Goal: Transaction & Acquisition: Purchase product/service

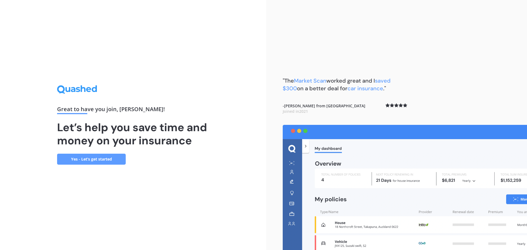
click at [104, 160] on link "Yes - Let’s get started" at bounding box center [91, 159] width 69 height 11
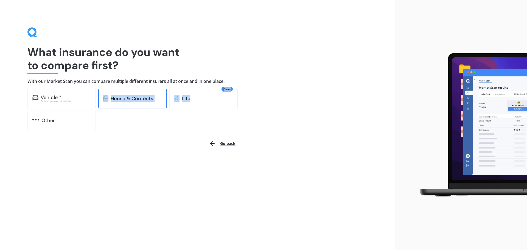
drag, startPoint x: 193, startPoint y: 96, endPoint x: 100, endPoint y: 98, distance: 92.6
click at [100, 98] on div "Vehicle * Excludes commercial vehicles House & Contents New Life Other" at bounding box center [137, 110] width 220 height 42
click at [125, 147] on div "Go back" at bounding box center [132, 143] width 211 height 13
click at [124, 90] on div "House & Contents" at bounding box center [132, 99] width 69 height 20
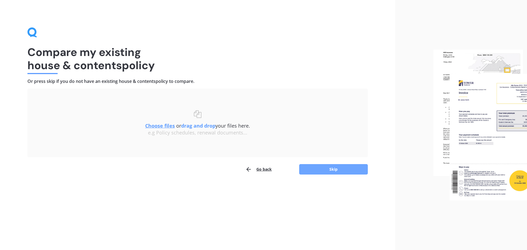
click at [333, 168] on button "Skip" at bounding box center [333, 169] width 69 height 10
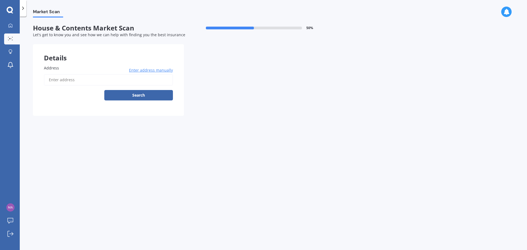
click at [68, 83] on input "Address" at bounding box center [108, 80] width 129 height 12
type input "[STREET_ADDRESS]"
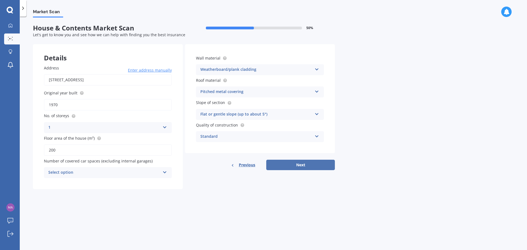
click at [304, 165] on button "Next" at bounding box center [300, 165] width 69 height 10
click at [106, 172] on div "Select option" at bounding box center [105, 173] width 109 height 6
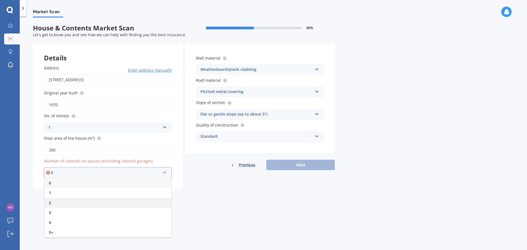
click at [53, 204] on div "2" at bounding box center [107, 203] width 127 height 10
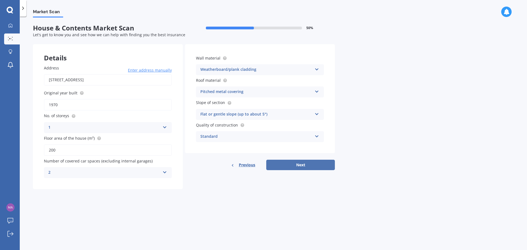
click at [316, 166] on button "Next" at bounding box center [300, 165] width 69 height 10
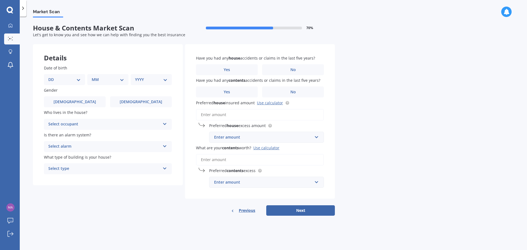
click at [79, 79] on select "DD 01 02 03 04 05 06 07 08 09 10 11 12 13 14 15 16 17 18 19 20 21 22 23 24 25 2…" at bounding box center [64, 80] width 32 height 6
select select "26"
click at [53, 77] on select "DD 01 02 03 04 05 06 07 08 09 10 11 12 13 14 15 16 17 18 19 20 21 22 23 24 25 2…" at bounding box center [64, 80] width 32 height 6
click at [121, 80] on select "MM 01 02 03 04 05 06 07 08 09 10 11 12" at bounding box center [109, 80] width 30 height 6
select select "08"
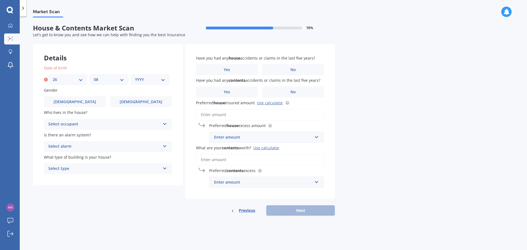
click at [94, 77] on select "MM 01 02 03 04 05 06 07 08 09 10 11 12" at bounding box center [109, 80] width 30 height 6
click at [48, 79] on div "DD 01 02 03 04 05 06 07 08 09 10 11 12 13 14 15 16 17 18 19 20 21 22 23 24 25 2…" at bounding box center [107, 79] width 126 height 11
click at [162, 79] on select "YYYY 2009 2008 2007 2006 2005 2004 2003 2002 2001 2000 1999 1998 1997 1996 1995…" at bounding box center [150, 80] width 30 height 6
select select "1973"
click at [135, 77] on select "YYYY 2009 2008 2007 2006 2005 2004 2003 2002 2001 2000 1999 1998 1997 1996 1995…" at bounding box center [150, 80] width 30 height 6
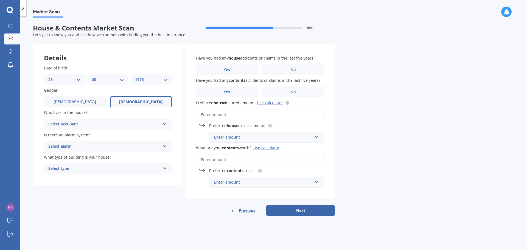
click at [144, 101] on span "[DEMOGRAPHIC_DATA]" at bounding box center [141, 102] width 44 height 5
click at [0, 0] on input "[DEMOGRAPHIC_DATA]" at bounding box center [0, 0] width 0 height 0
click at [166, 122] on icon at bounding box center [165, 123] width 5 height 4
click at [58, 135] on span "Owner" at bounding box center [55, 134] width 12 height 5
click at [163, 133] on label "Is there an alarm system?" at bounding box center [107, 135] width 126 height 6
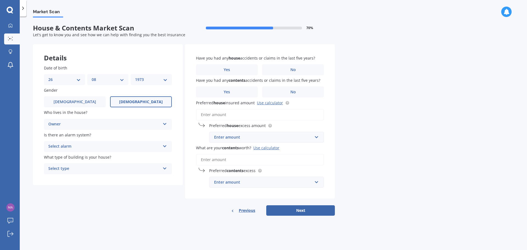
click at [163, 125] on icon at bounding box center [165, 123] width 5 height 4
click at [126, 193] on div "Details Date of birth DD 01 02 03 04 05 06 07 08 09 10 11 12 13 14 15 16 17 18 …" at bounding box center [184, 130] width 302 height 172
click at [167, 146] on icon at bounding box center [165, 145] width 5 height 4
click at [69, 169] on span "Yes, not monitored" at bounding box center [67, 167] width 36 height 5
click at [166, 168] on icon at bounding box center [165, 168] width 5 height 4
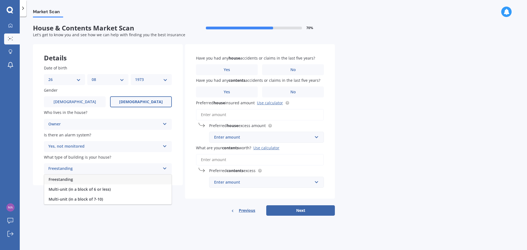
click at [69, 180] on span "Freestanding" at bounding box center [61, 179] width 24 height 5
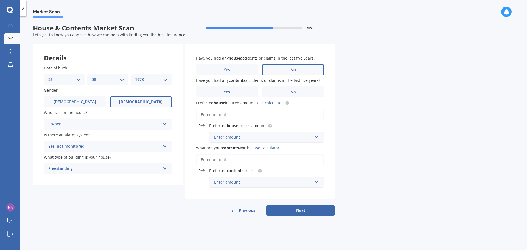
click at [291, 70] on span "No" at bounding box center [293, 70] width 5 height 5
click at [0, 0] on input "No" at bounding box center [0, 0] width 0 height 0
click at [294, 92] on span "No" at bounding box center [293, 92] width 5 height 5
click at [0, 0] on input "No" at bounding box center [0, 0] width 0 height 0
click at [213, 160] on input "What are your contents worth? Use calculator" at bounding box center [260, 160] width 128 height 12
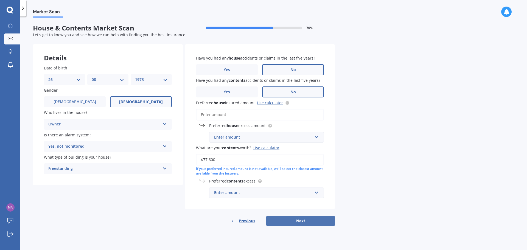
type input "$77,600"
click at [299, 219] on button "Next" at bounding box center [300, 221] width 69 height 10
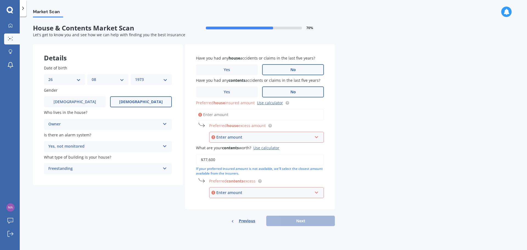
click at [211, 116] on input "Preferred house insured amount Use calculator" at bounding box center [260, 115] width 128 height 12
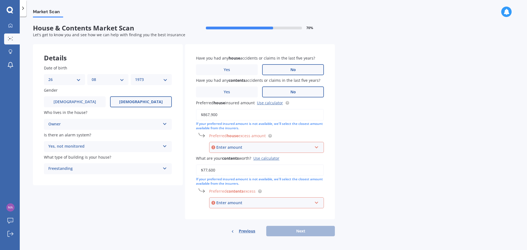
type input "$867,900"
click at [340, 144] on div "Market Scan House & Contents Market Scan 70 % Let's get to know you and see how…" at bounding box center [274, 135] width 508 height 234
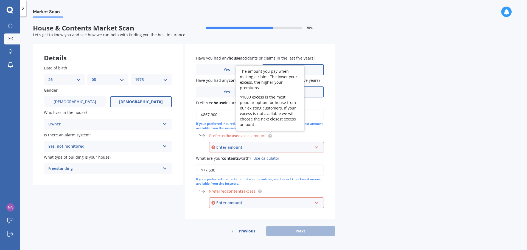
click at [270, 136] on circle at bounding box center [270, 136] width 4 height 4
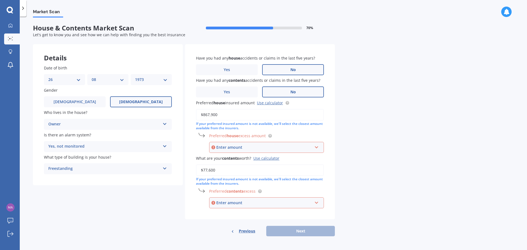
click at [220, 149] on div "Enter amount" at bounding box center [264, 147] width 96 height 6
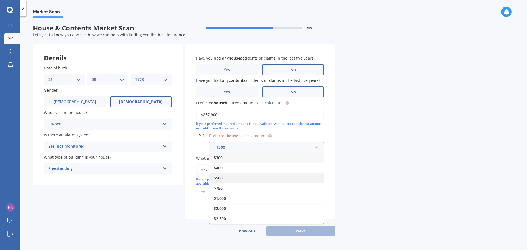
click at [221, 177] on span "$500" at bounding box center [218, 177] width 9 height 5
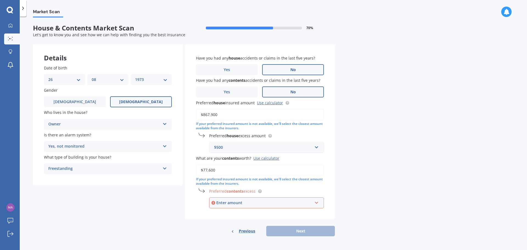
click at [250, 206] on div "Enter amount" at bounding box center [264, 203] width 96 height 6
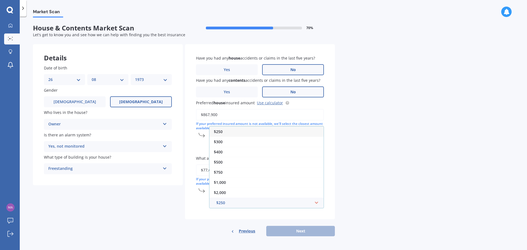
click at [222, 133] on span "$250" at bounding box center [218, 131] width 9 height 5
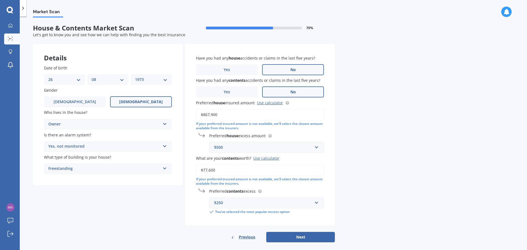
click at [224, 150] on div "$500" at bounding box center [263, 147] width 98 height 6
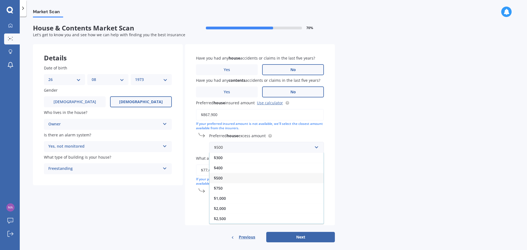
click at [362, 139] on div "Market Scan House & Contents Market Scan 70 % Let's get to know you and see how…" at bounding box center [274, 135] width 508 height 234
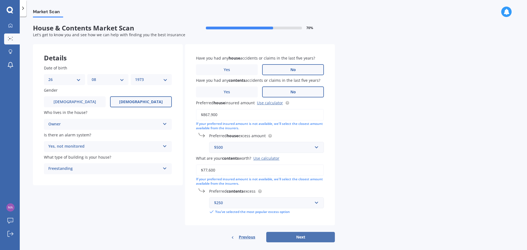
click at [311, 238] on button "Next" at bounding box center [300, 237] width 69 height 10
select select "26"
select select "08"
select select "1973"
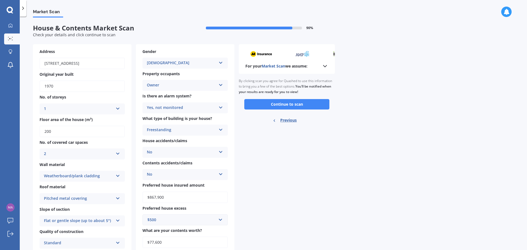
click at [326, 66] on polyline at bounding box center [325, 66] width 3 height 2
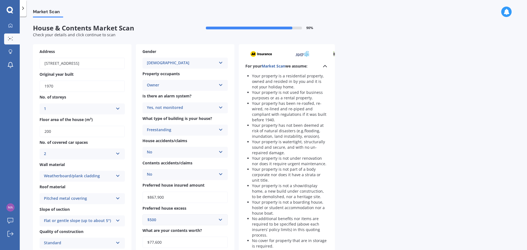
click at [326, 66] on polyline at bounding box center [325, 66] width 3 height 2
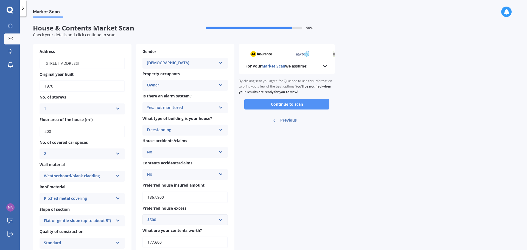
click at [296, 106] on button "Continue to scan" at bounding box center [286, 104] width 85 height 10
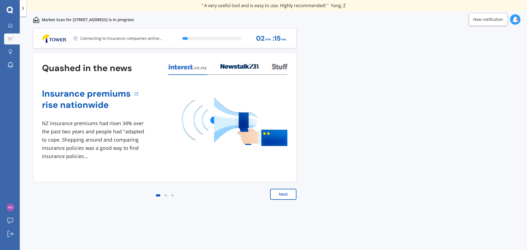
click at [286, 195] on button "Next" at bounding box center [283, 194] width 26 height 11
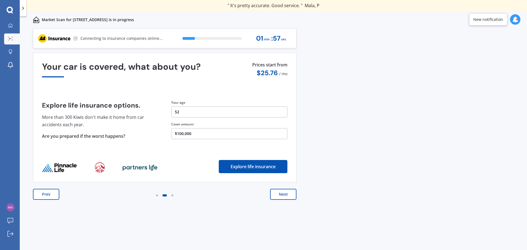
click at [286, 195] on button "Next" at bounding box center [283, 194] width 26 height 11
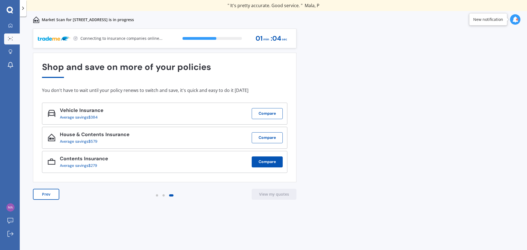
click at [267, 164] on button "Compare" at bounding box center [267, 162] width 31 height 11
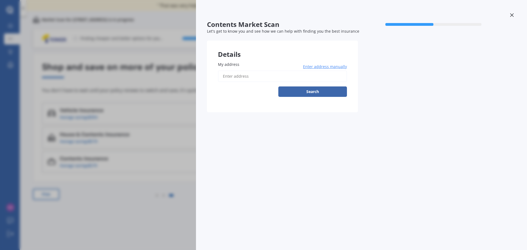
click at [229, 77] on input "My address" at bounding box center [282, 77] width 129 height 12
type input "[STREET_ADDRESS]"
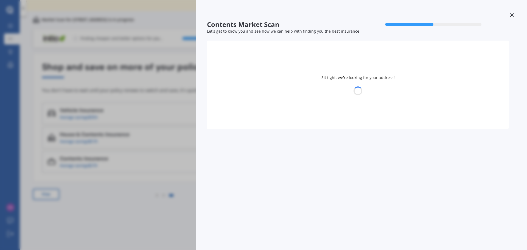
select select "26"
select select "08"
select select "1973"
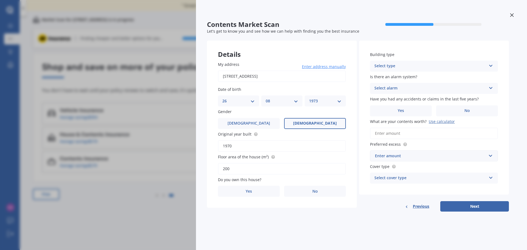
click at [393, 67] on div "Select type" at bounding box center [431, 66] width 112 height 7
click at [392, 78] on span "Freestanding" at bounding box center [387, 76] width 24 height 5
click at [390, 90] on div "Select alarm" at bounding box center [431, 88] width 112 height 7
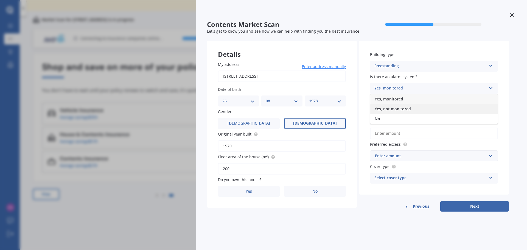
click at [390, 112] on div "Yes, not monitored" at bounding box center [433, 109] width 127 height 10
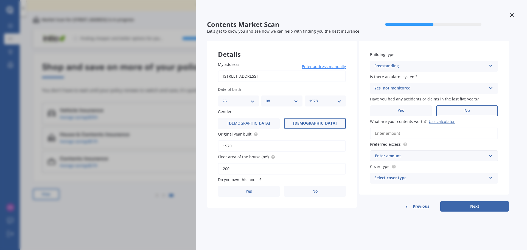
click at [467, 109] on span "No" at bounding box center [467, 110] width 5 height 5
click at [0, 0] on input "No" at bounding box center [0, 0] width 0 height 0
click at [398, 134] on input "What are your contents worth? Use calculator" at bounding box center [434, 134] width 128 height 12
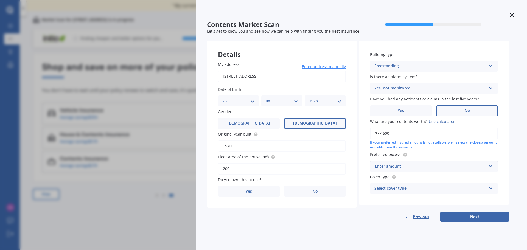
type input "$77,600"
click at [405, 164] on div "Enter amount" at bounding box center [431, 166] width 112 height 6
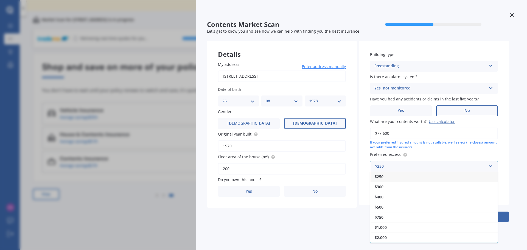
click at [380, 176] on span "$250" at bounding box center [379, 176] width 9 height 5
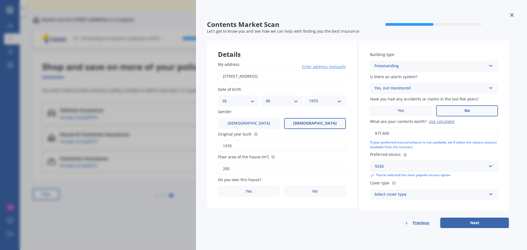
click at [407, 193] on div "Select cover type" at bounding box center [431, 194] width 112 height 7
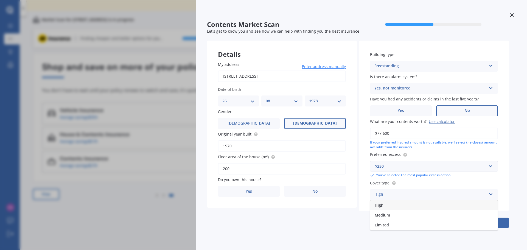
click at [385, 205] on div "High" at bounding box center [433, 205] width 127 height 10
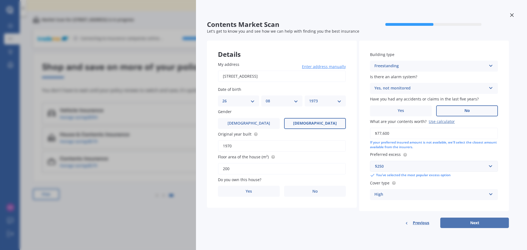
click at [469, 223] on button "Next" at bounding box center [475, 223] width 69 height 10
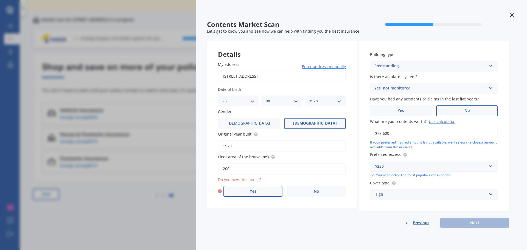
click at [256, 189] on span "Yes" at bounding box center [253, 191] width 7 height 5
click at [0, 0] on input "Yes" at bounding box center [0, 0] width 0 height 0
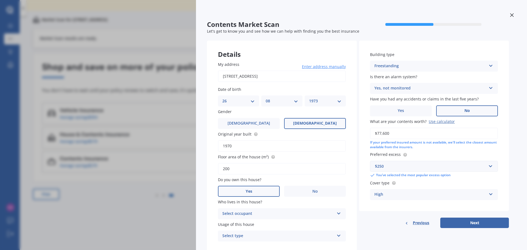
click at [255, 214] on div "Select occupant" at bounding box center [278, 214] width 112 height 7
click at [231, 216] on div "Owner" at bounding box center [278, 214] width 112 height 7
click at [246, 236] on div "Select type" at bounding box center [278, 236] width 112 height 7
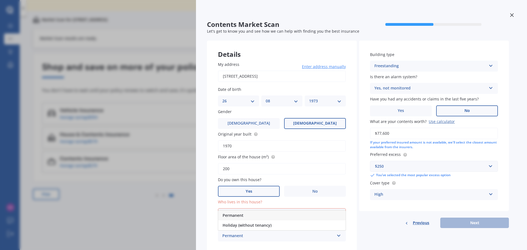
click at [240, 214] on span "Permanent" at bounding box center [233, 215] width 21 height 5
click at [262, 214] on div "Select occupant" at bounding box center [279, 214] width 109 height 6
click at [228, 225] on span "Owner" at bounding box center [229, 224] width 12 height 5
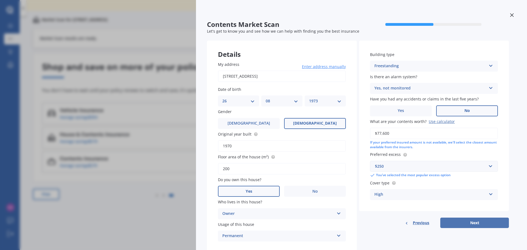
click at [480, 225] on button "Next" at bounding box center [475, 223] width 69 height 10
select select "26"
select select "08"
select select "1973"
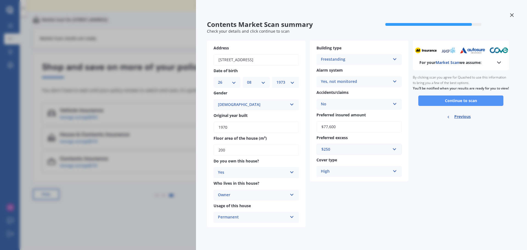
click at [479, 105] on button "Continue to scan" at bounding box center [461, 101] width 85 height 10
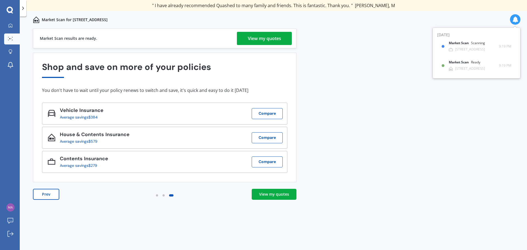
click at [275, 37] on div "View my quotes" at bounding box center [264, 38] width 33 height 13
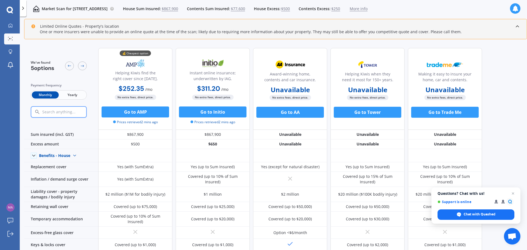
click at [69, 95] on span "Yearly" at bounding box center [72, 94] width 27 height 7
click at [517, 10] on icon at bounding box center [515, 8] width 6 height 6
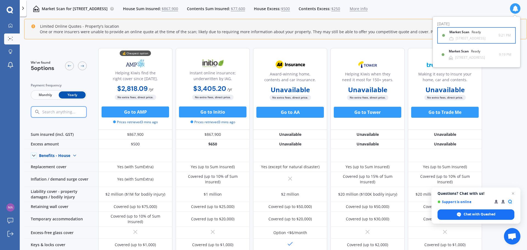
click at [470, 31] on b "Market Scan" at bounding box center [461, 32] width 22 height 4
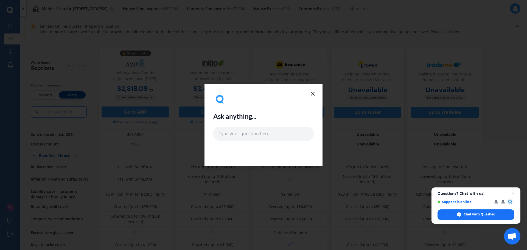
click at [313, 94] on icon at bounding box center [313, 94] width 7 height 7
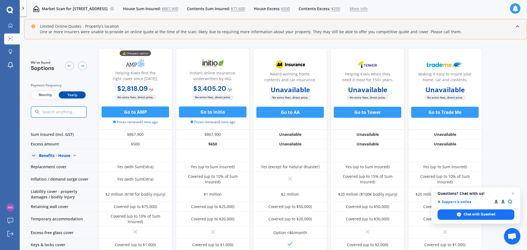
click at [368, 9] on span "More info" at bounding box center [359, 8] width 18 height 5
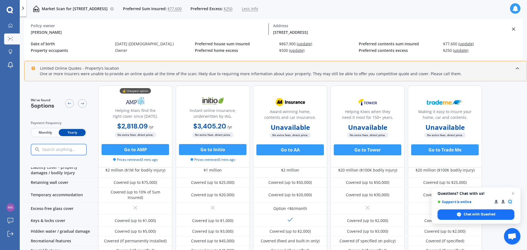
scroll to position [82, 0]
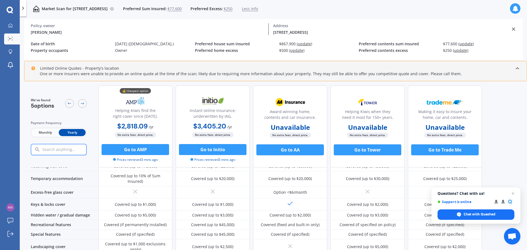
click at [512, 30] on icon at bounding box center [513, 28] width 5 height 5
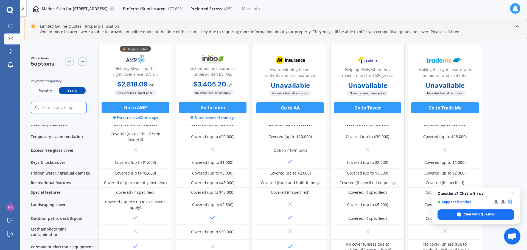
click at [104, 7] on p "Market Scan for [STREET_ADDRESS]" at bounding box center [75, 8] width 66 height 5
click at [260, 8] on span "More info" at bounding box center [251, 8] width 18 height 5
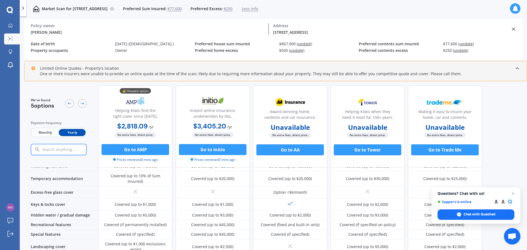
click at [258, 8] on span "Less info" at bounding box center [250, 8] width 16 height 5
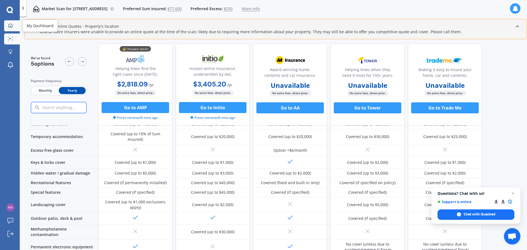
click at [18, 23] on link "My Dashboard" at bounding box center [12, 25] width 16 height 11
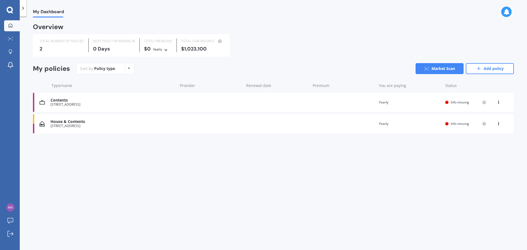
click at [74, 105] on div "[STREET_ADDRESS]" at bounding box center [113, 105] width 124 height 4
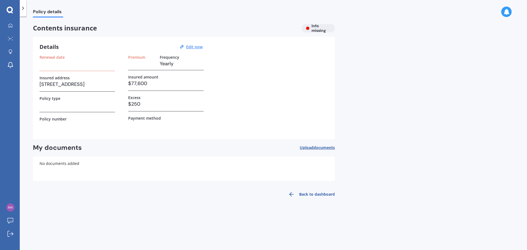
click at [316, 30] on div "Contents insurance Info missing" at bounding box center [184, 28] width 302 height 8
click at [304, 195] on link "Back to dashboard" at bounding box center [310, 194] width 50 height 13
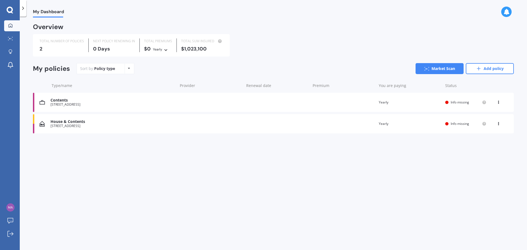
click at [464, 102] on span "Info missing" at bounding box center [460, 102] width 18 height 5
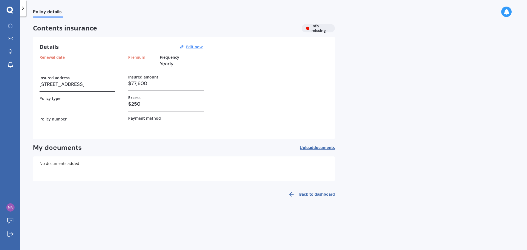
click at [53, 56] on label "Renewal date" at bounding box center [52, 57] width 25 height 5
click at [55, 65] on h3 at bounding box center [78, 64] width 76 height 8
click at [195, 48] on u "Edit now" at bounding box center [194, 46] width 16 height 5
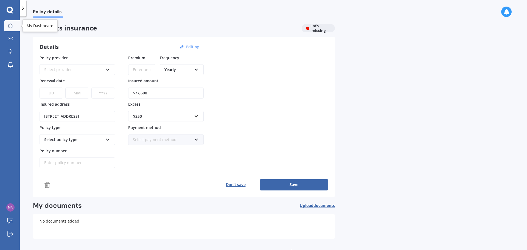
click at [11, 28] on link "My Dashboard" at bounding box center [12, 25] width 16 height 11
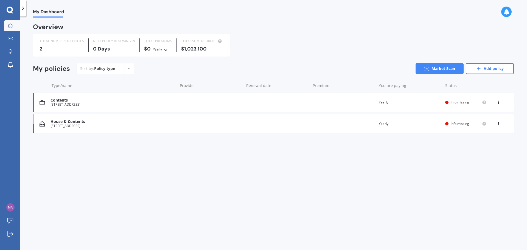
click at [129, 68] on icon at bounding box center [129, 68] width 2 height 3
click at [11, 54] on icon at bounding box center [10, 53] width 2 height 1
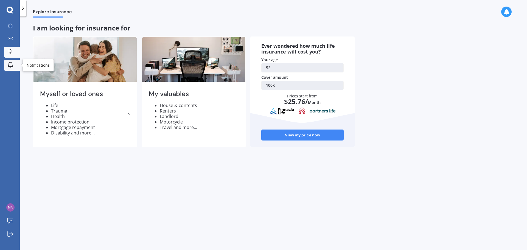
click at [11, 65] on icon at bounding box center [10, 65] width 7 height 7
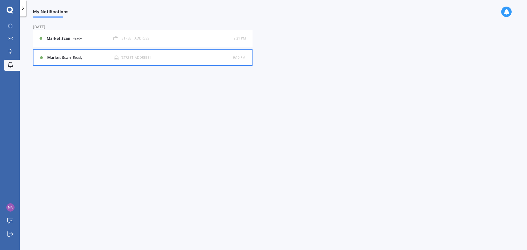
click at [63, 57] on b "Market Scan" at bounding box center [60, 57] width 26 height 5
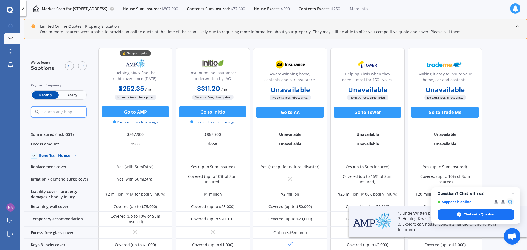
click at [69, 97] on span "Yearly" at bounding box center [72, 94] width 27 height 7
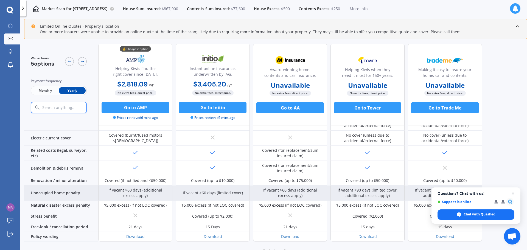
scroll to position [214, 0]
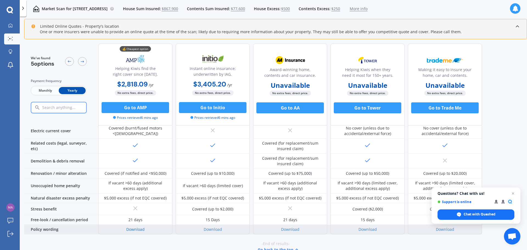
click at [140, 227] on link "Download" at bounding box center [135, 229] width 18 height 5
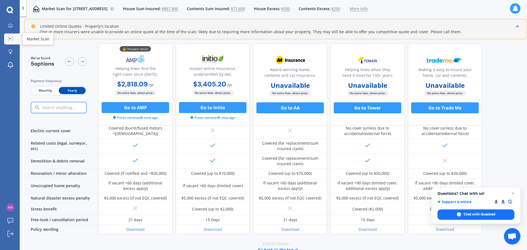
click at [10, 40] on icon at bounding box center [10, 39] width 5 height 4
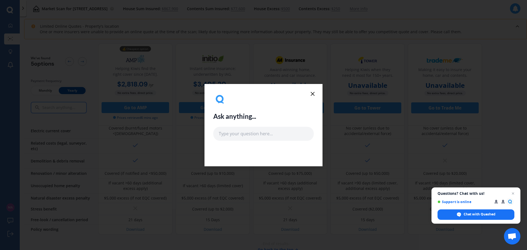
click at [313, 93] on icon at bounding box center [313, 94] width 7 height 7
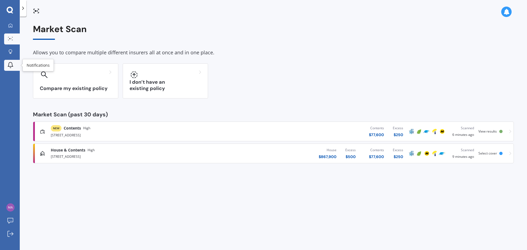
click at [12, 64] on icon at bounding box center [10, 65] width 7 height 7
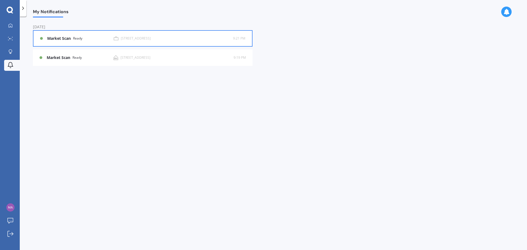
click at [53, 37] on b "Market Scan" at bounding box center [60, 38] width 26 height 5
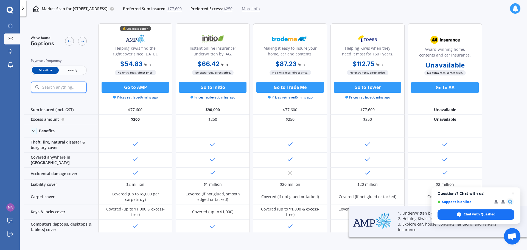
click at [73, 70] on span "Yearly" at bounding box center [72, 70] width 27 height 7
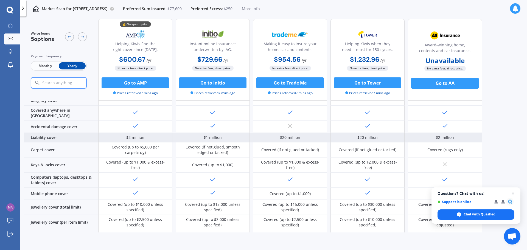
scroll to position [30, 0]
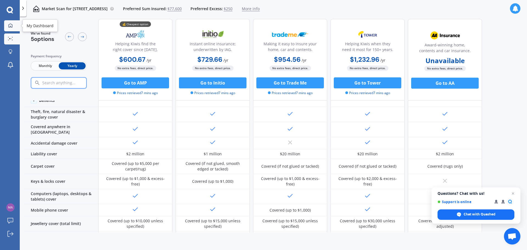
click at [11, 28] on link "My Dashboard" at bounding box center [12, 25] width 16 height 11
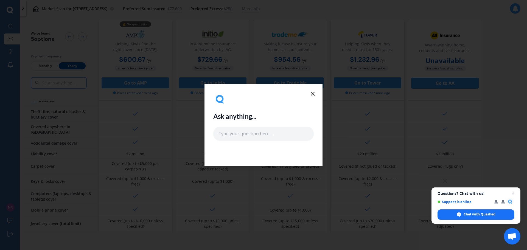
click at [313, 95] on icon at bounding box center [313, 94] width 7 height 7
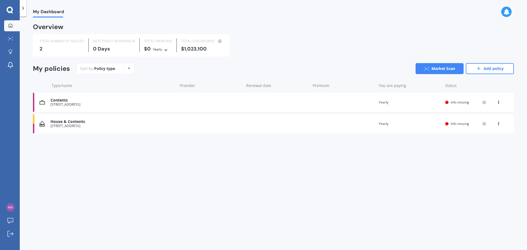
click at [48, 8] on div "My Dashboard" at bounding box center [45, 9] width 38 height 18
click at [492, 69] on link "Add policy" at bounding box center [490, 68] width 48 height 11
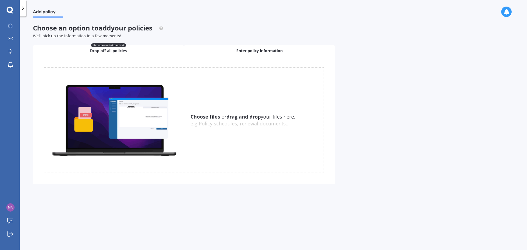
click at [252, 52] on span "Enter policy information" at bounding box center [259, 50] width 46 height 5
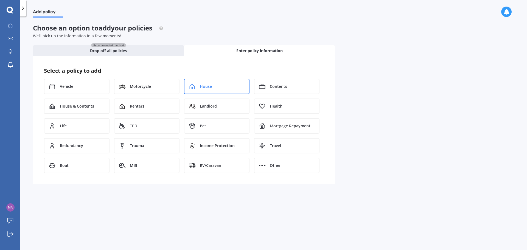
click at [209, 86] on span "House" at bounding box center [206, 86] width 12 height 5
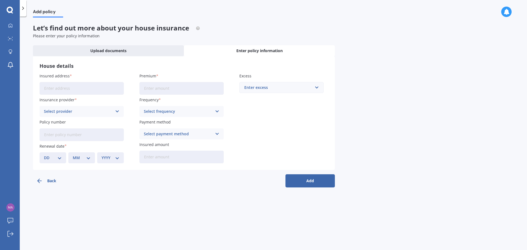
click at [55, 77] on span "Insured address" at bounding box center [55, 75] width 30 height 5
click at [55, 82] on input "Insured address" at bounding box center [82, 88] width 84 height 13
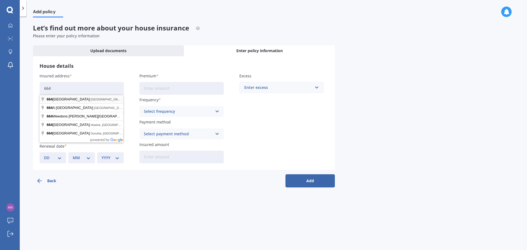
type input "[STREET_ADDRESS]"
click at [108, 187] on div "Back Add" at bounding box center [184, 179] width 302 height 18
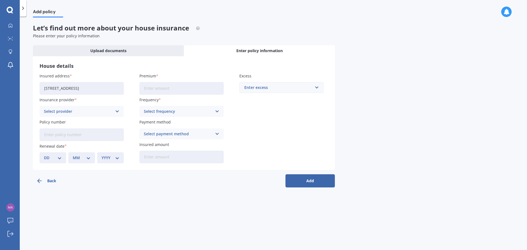
click at [67, 111] on div "Select provider" at bounding box center [78, 111] width 68 height 6
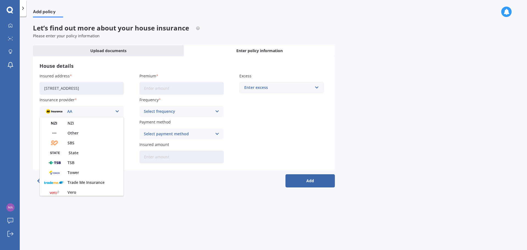
scroll to position [149, 0]
click at [77, 181] on span "Westpac" at bounding box center [76, 181] width 16 height 4
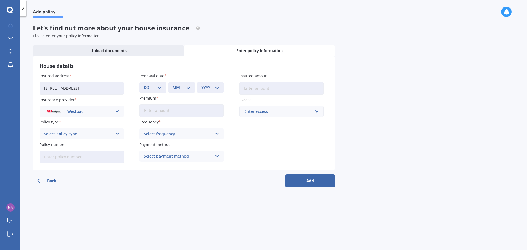
click at [116, 134] on icon at bounding box center [117, 134] width 5 height 6
click at [116, 133] on icon at bounding box center [117, 134] width 5 height 6
click at [81, 133] on div "Select policy type" at bounding box center [78, 134] width 68 height 6
click at [116, 111] on icon at bounding box center [117, 111] width 5 height 6
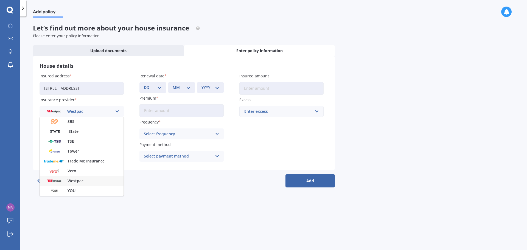
click at [78, 179] on span "Westpac" at bounding box center [76, 181] width 16 height 4
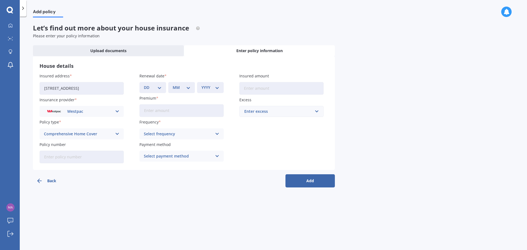
click at [61, 158] on input "Policy number" at bounding box center [82, 157] width 84 height 13
type input "1000015297"
click at [91, 196] on div "Add policy Let’s find out more about your house insurance Please enter your pol…" at bounding box center [274, 135] width 508 height 234
click at [161, 89] on select "DD 01 02 03 04 05 06 07 08 09 10 11 12 13 14 15 16 17 18 19 20 21 22 23 24 25 2…" at bounding box center [153, 88] width 18 height 6
select select "30"
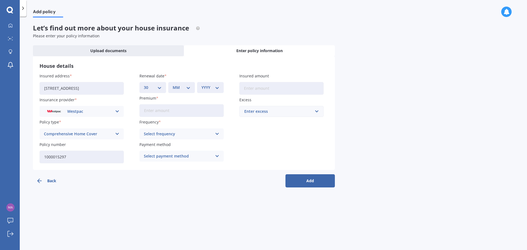
click at [144, 85] on select "DD 01 02 03 04 05 06 07 08 09 10 11 12 13 14 15 16 17 18 19 20 21 22 23 24 25 2…" at bounding box center [153, 88] width 18 height 6
click at [188, 87] on select "MM 01 02 03 04 05 06 07 08 09 10 11 12" at bounding box center [182, 88] width 18 height 6
select select "09"
click at [173, 85] on select "MM 01 02 03 04 05 06 07 08 09 10 11 12" at bounding box center [182, 88] width 18 height 6
click at [218, 88] on select "YYYY 2027 2026 2025 2024 2023 2022 2021 2020 2019 2018 2017 2016 2015 2014 2013…" at bounding box center [211, 88] width 18 height 6
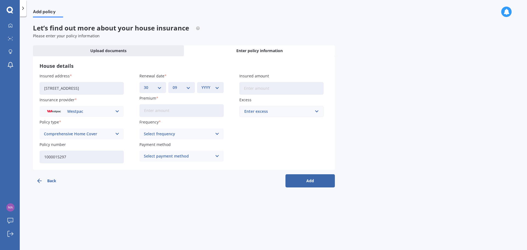
select select "2025"
click at [202, 85] on select "YYYY 2027 2026 2025 2024 2023 2022 2021 2020 2019 2018 2017 2016 2015 2014 2013…" at bounding box center [211, 88] width 18 height 6
click at [159, 112] on input "Premium" at bounding box center [182, 110] width 84 height 13
type input "$3,476.24"
click at [172, 134] on div "Select frequency" at bounding box center [178, 134] width 68 height 6
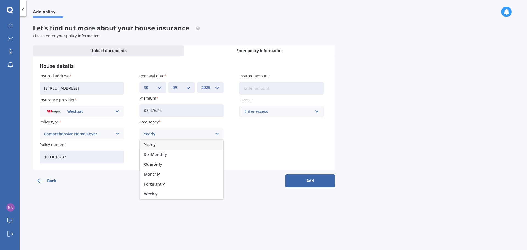
click at [155, 145] on span "Yearly" at bounding box center [150, 145] width 12 height 4
click at [173, 157] on div "Select payment method" at bounding box center [178, 156] width 68 height 6
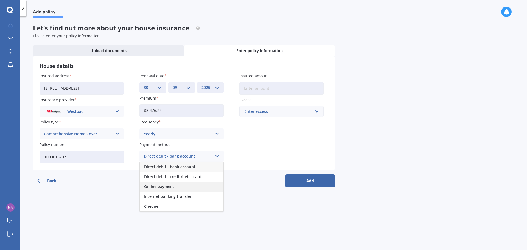
click at [170, 186] on span "Online payment" at bounding box center [159, 187] width 30 height 4
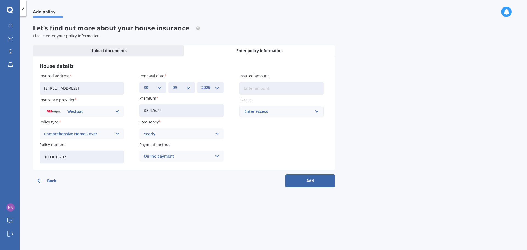
click at [268, 87] on input "Insured amount" at bounding box center [281, 88] width 84 height 13
type input "$867,900"
click at [264, 115] on div "Enter excess" at bounding box center [278, 111] width 68 height 6
type input "550"
click at [252, 141] on div "Insured address [STREET_ADDRESS] Insurance provider Westpac AA AMI AMP ANZ ASB …" at bounding box center [184, 118] width 289 height 90
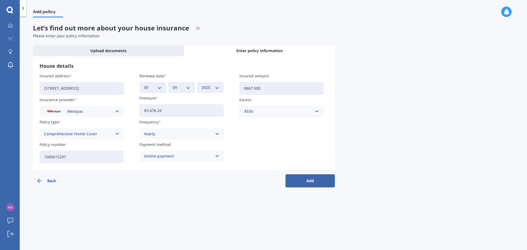
click at [316, 182] on button "Add" at bounding box center [310, 180] width 49 height 13
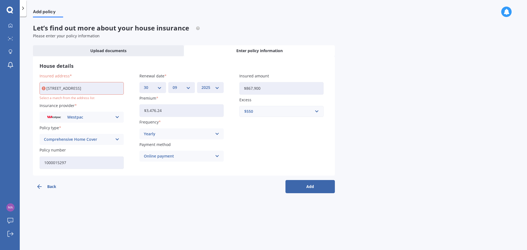
click at [77, 87] on input "[STREET_ADDRESS]" at bounding box center [82, 88] width 84 height 13
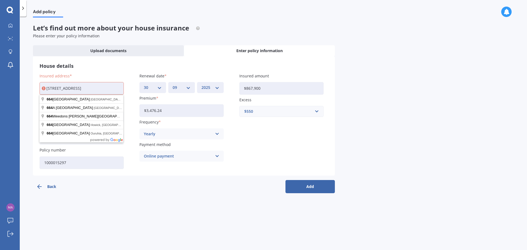
scroll to position [0, 0]
drag, startPoint x: 121, startPoint y: 88, endPoint x: 30, endPoint y: 88, distance: 91.2
click at [32, 88] on div "Add policy Let’s find out more about your house insurance Please enter your pol…" at bounding box center [274, 135] width 508 height 234
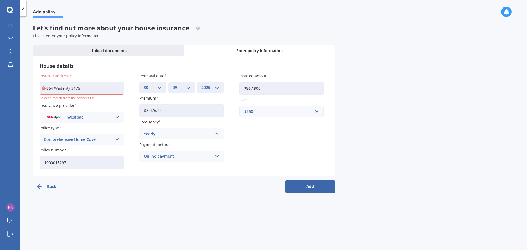
click at [83, 85] on input "664 Waitenty 3175" at bounding box center [82, 88] width 84 height 13
type input "[STREET_ADDRESS]"
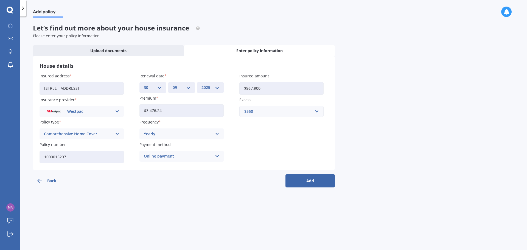
click at [312, 182] on button "Add" at bounding box center [310, 180] width 49 height 13
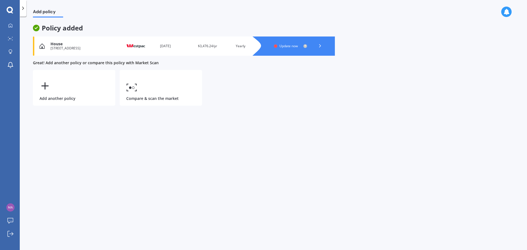
click at [320, 46] on icon at bounding box center [319, 45] width 5 height 5
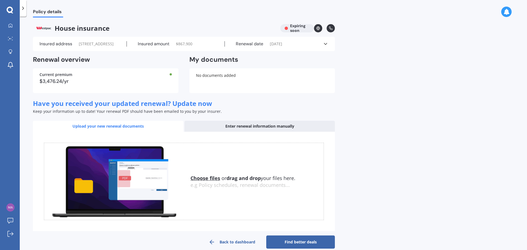
scroll to position [14, 0]
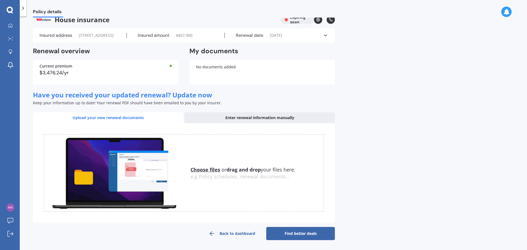
click at [301, 233] on link "Find better deals" at bounding box center [300, 233] width 69 height 13
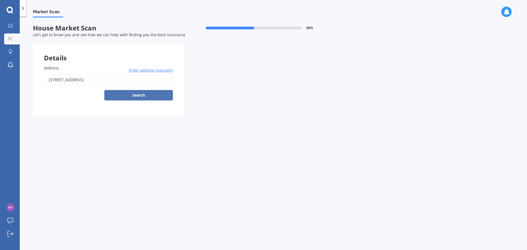
click at [140, 93] on button "Search" at bounding box center [138, 95] width 69 height 10
type input "[STREET_ADDRESS]"
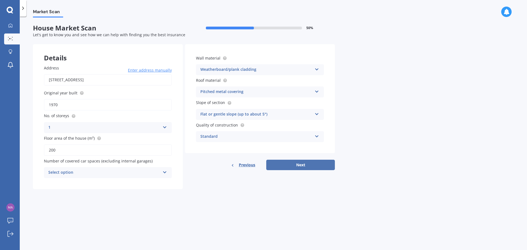
click at [284, 161] on button "Next" at bounding box center [300, 165] width 69 height 10
click at [89, 175] on div "Select option" at bounding box center [105, 173] width 109 height 6
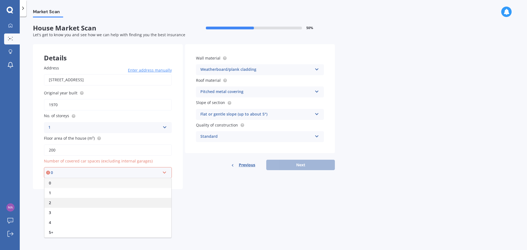
click at [56, 204] on div "2" at bounding box center [107, 203] width 127 height 10
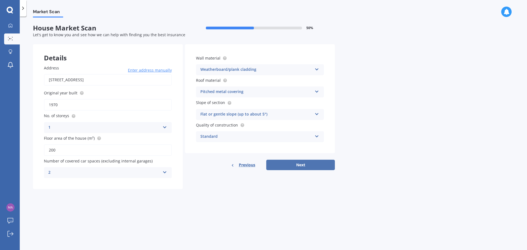
click at [291, 162] on button "Next" at bounding box center [300, 165] width 69 height 10
select select "26"
select select "08"
select select "1973"
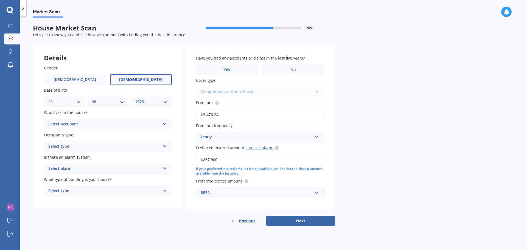
click at [72, 123] on div "Select occupant" at bounding box center [104, 124] width 112 height 7
click at [54, 132] on div "Owner" at bounding box center [107, 135] width 127 height 10
click at [67, 149] on div "Select type" at bounding box center [104, 146] width 112 height 7
click at [60, 158] on span "Permanent" at bounding box center [59, 157] width 21 height 5
click at [68, 171] on div "Select alarm" at bounding box center [104, 169] width 112 height 7
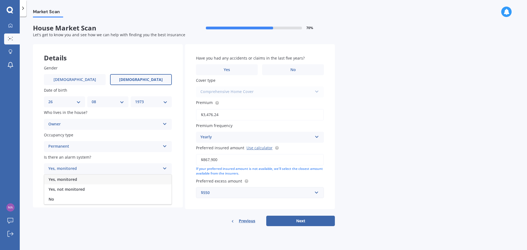
click at [68, 190] on span "Yes, not monitored" at bounding box center [67, 189] width 36 height 5
click at [133, 189] on div "Select type" at bounding box center [104, 191] width 112 height 7
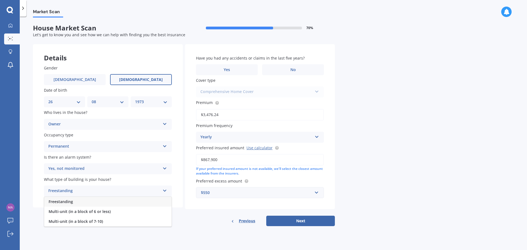
click at [63, 200] on span "Freestanding" at bounding box center [61, 201] width 24 height 5
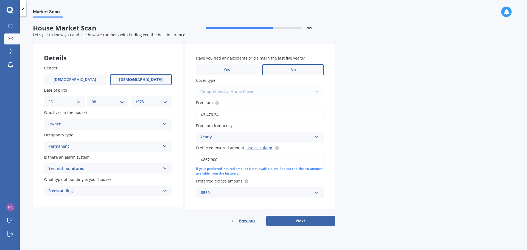
click at [294, 69] on span "No" at bounding box center [293, 70] width 5 height 5
click at [0, 0] on input "No" at bounding box center [0, 0] width 0 height 0
click at [241, 91] on div "Comprehensive Home Cover Comprehensive Home Cover" at bounding box center [260, 92] width 128 height 11
click at [308, 221] on button "Next" at bounding box center [300, 221] width 69 height 10
select select "26"
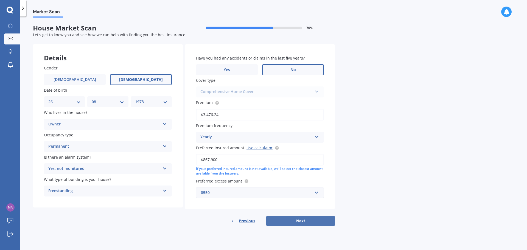
select select "08"
select select "1973"
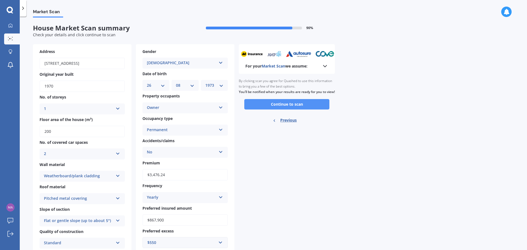
click at [283, 106] on button "Continue to scan" at bounding box center [286, 104] width 85 height 10
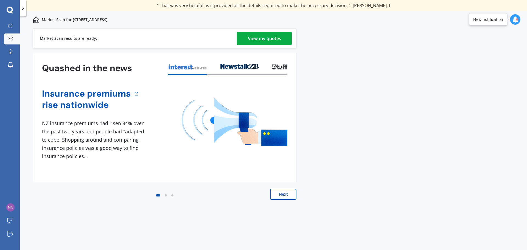
click at [261, 37] on div "View my quotes" at bounding box center [264, 38] width 33 height 13
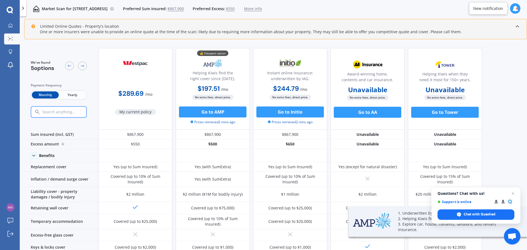
click at [68, 96] on span "Yearly" at bounding box center [72, 94] width 27 height 7
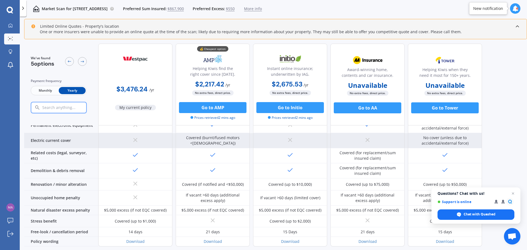
scroll to position [219, 0]
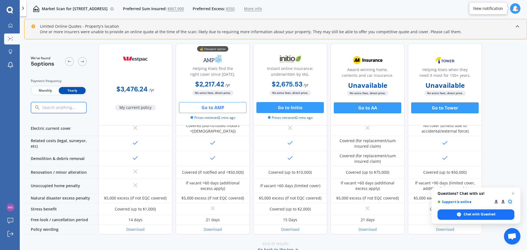
click at [209, 109] on button "Go to AMP" at bounding box center [213, 107] width 68 height 11
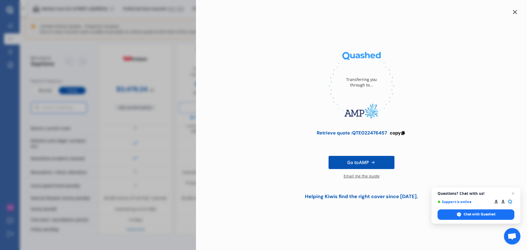
click at [515, 12] on icon at bounding box center [515, 12] width 4 height 4
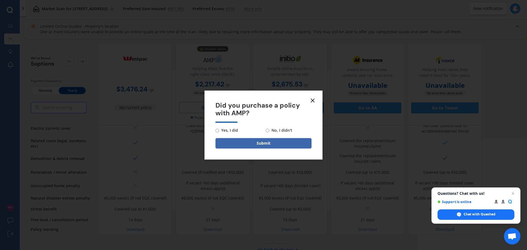
click at [314, 100] on icon at bounding box center [313, 100] width 7 height 7
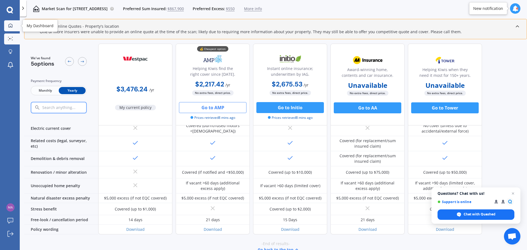
click at [7, 30] on link "My Dashboard" at bounding box center [12, 25] width 16 height 11
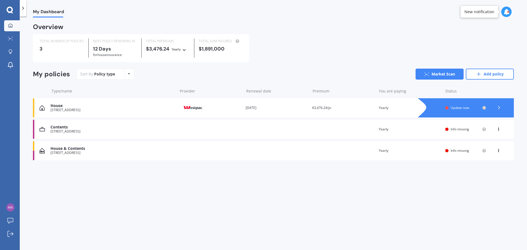
click at [73, 108] on div "House" at bounding box center [113, 106] width 124 height 5
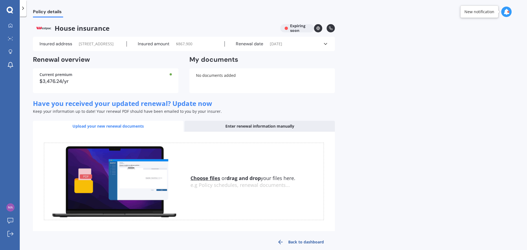
click at [323, 46] on div "Renewal date [DATE]" at bounding box center [274, 43] width 98 height 5
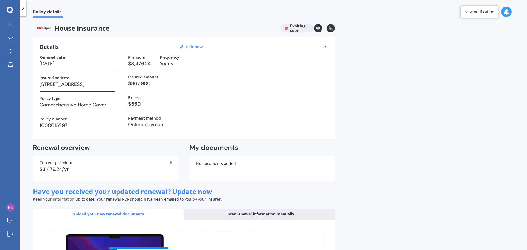
click at [507, 12] on icon at bounding box center [507, 12] width 6 height 6
click at [219, 105] on div "Renewal date [DATE] Insured address [STREET_ADDRESS] Policy type Comprehensive …" at bounding box center [184, 94] width 289 height 78
click at [12, 64] on icon at bounding box center [10, 64] width 5 height 4
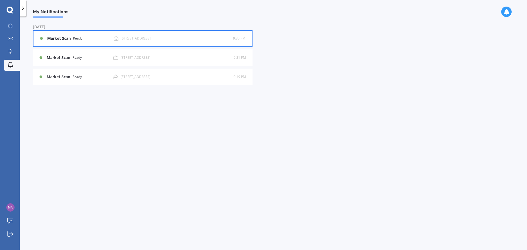
click at [60, 39] on b "Market Scan" at bounding box center [60, 38] width 26 height 5
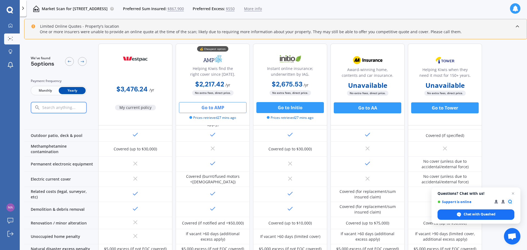
scroll to position [164, 0]
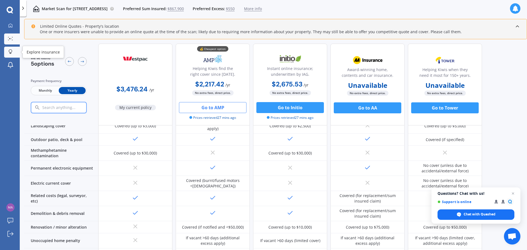
click at [11, 52] on icon at bounding box center [10, 50] width 3 height 3
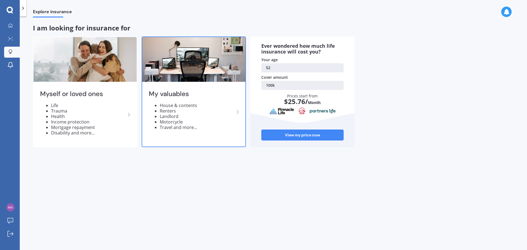
click at [183, 100] on div "My valuables House & contents Renters Landlord Motorcycle Travel and more..." at bounding box center [193, 112] width 103 height 58
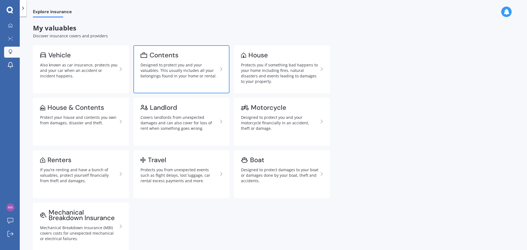
click at [179, 67] on div "Designed to protect you and your valuables. This usually includes all your belo…" at bounding box center [179, 70] width 77 height 16
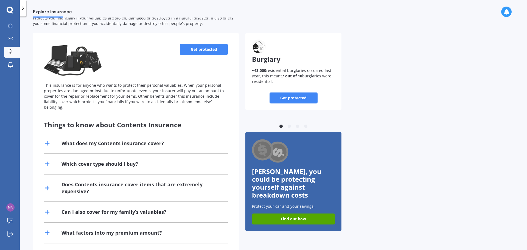
scroll to position [27, 0]
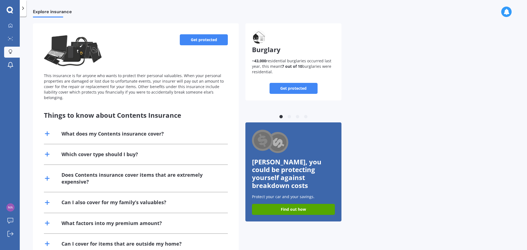
click at [202, 38] on link "Get protected" at bounding box center [204, 39] width 48 height 11
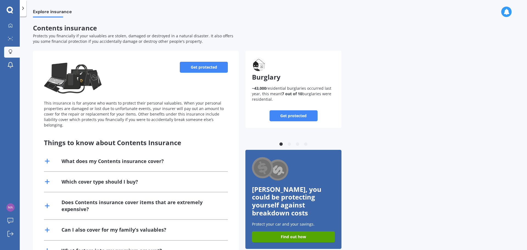
click at [153, 158] on div "What does my Contents insurance cover?" at bounding box center [113, 161] width 102 height 7
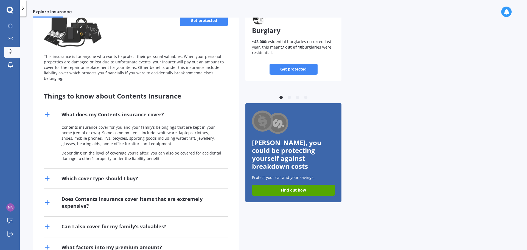
scroll to position [55, 0]
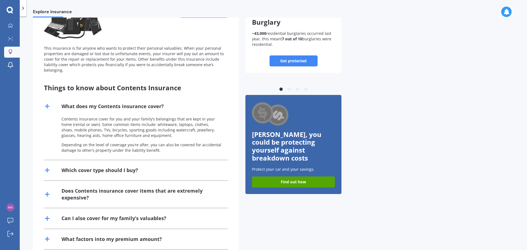
click at [112, 167] on div "Which cover type should I buy?" at bounding box center [100, 170] width 77 height 7
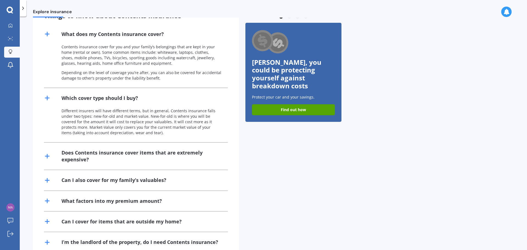
scroll to position [137, 0]
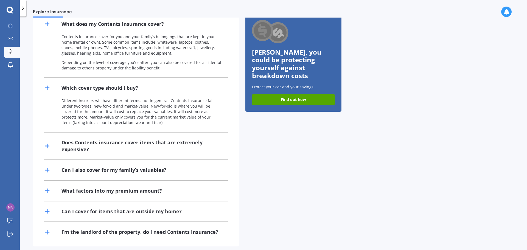
click at [130, 139] on div "Does Contents insurance cover items that are extremely expensive?" at bounding box center [142, 146] width 160 height 14
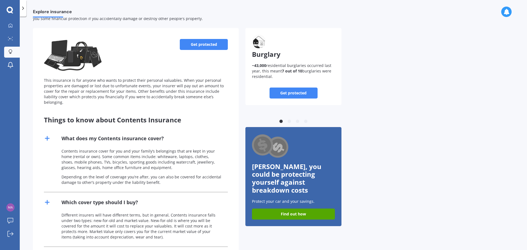
scroll to position [0, 0]
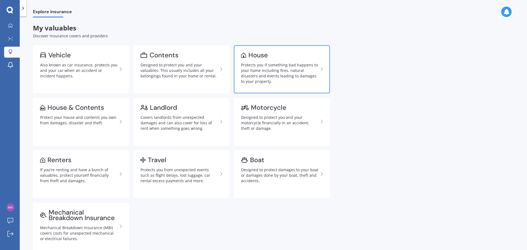
click at [258, 71] on div "Protects you if something bad happens to your home including fires, natural dis…" at bounding box center [279, 73] width 77 height 22
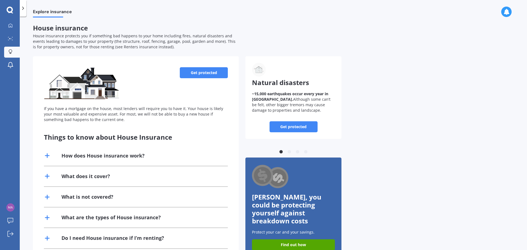
click at [132, 157] on div "How does House insurance work?" at bounding box center [103, 155] width 83 height 7
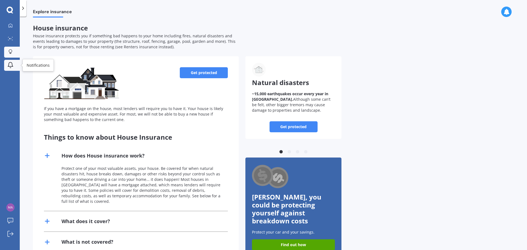
click at [13, 65] on icon at bounding box center [10, 65] width 7 height 7
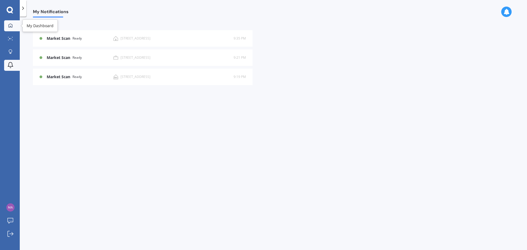
click at [12, 26] on icon at bounding box center [10, 25] width 4 height 4
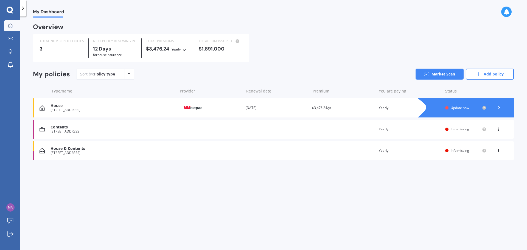
click at [457, 107] on span "Update now" at bounding box center [460, 107] width 18 height 5
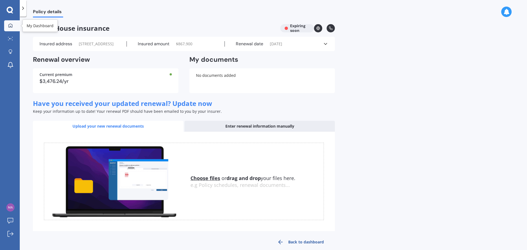
click at [13, 28] on div at bounding box center [10, 25] width 8 height 5
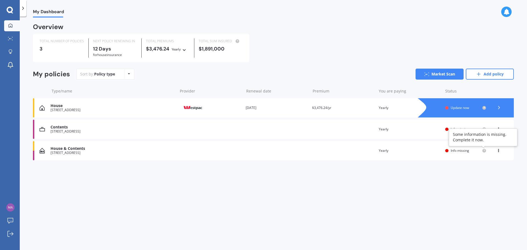
click at [486, 151] on circle at bounding box center [485, 151] width 4 height 4
click at [501, 151] on div "View option View policy Delete" at bounding box center [499, 150] width 5 height 5
click at [489, 161] on div "View policy" at bounding box center [486, 161] width 54 height 11
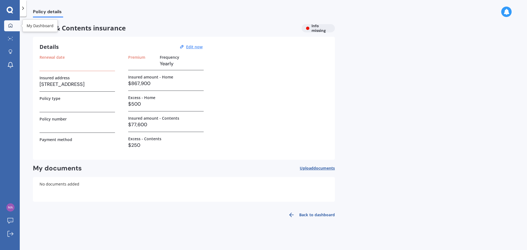
click at [7, 28] on div at bounding box center [10, 25] width 8 height 5
